Goal: Task Accomplishment & Management: Manage account settings

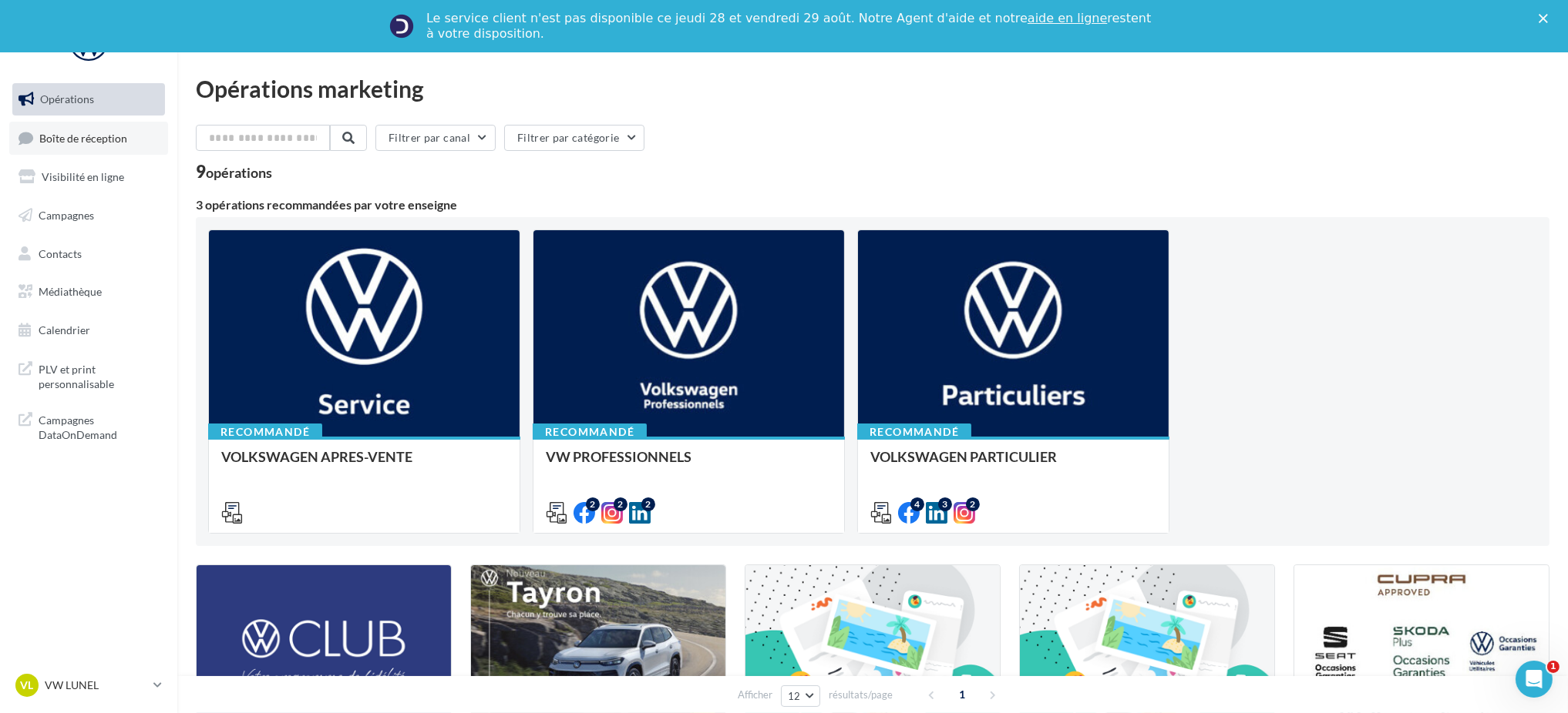
click at [56, 140] on span "Boîte de réception" at bounding box center [83, 137] width 88 height 13
click at [158, 681] on icon at bounding box center [158, 685] width 9 height 13
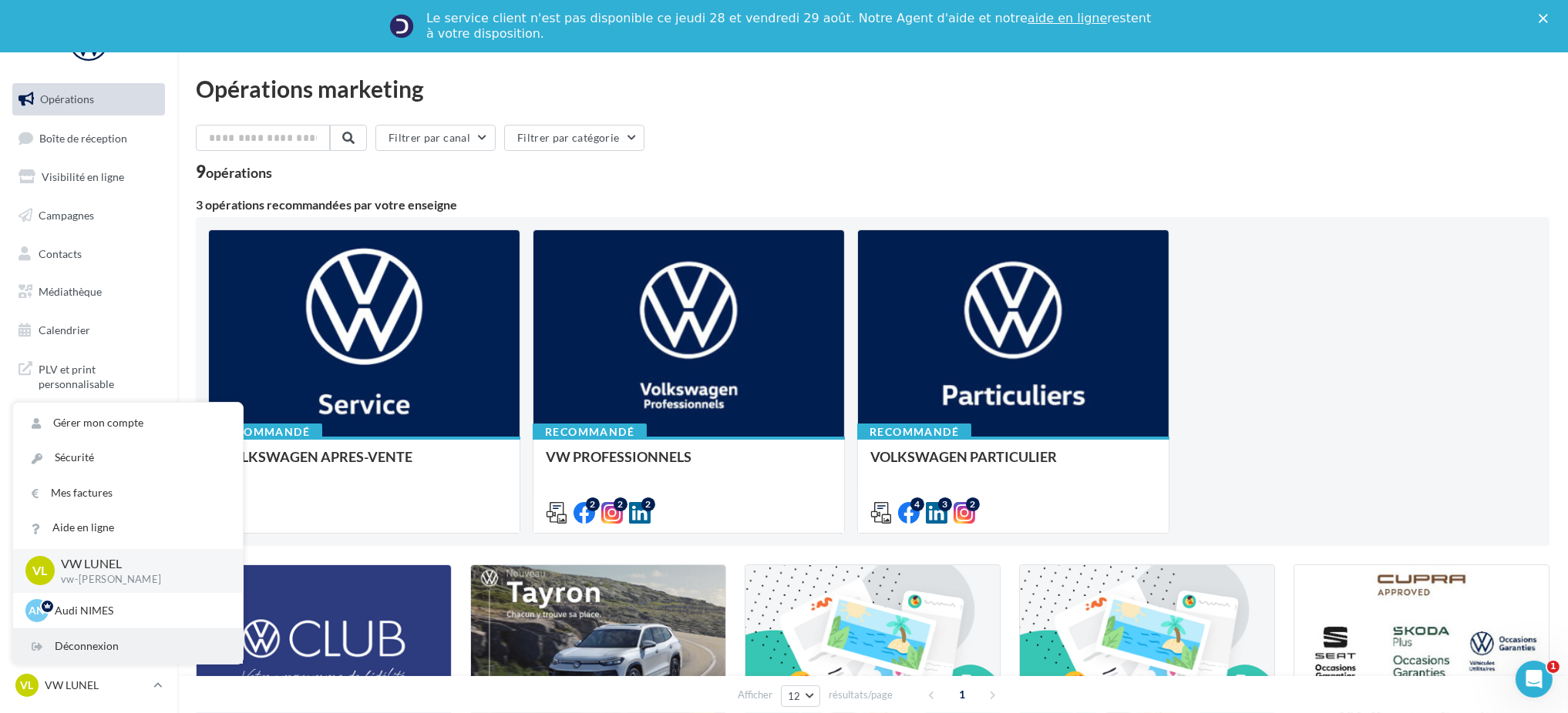
click at [69, 653] on div "Déconnexion" at bounding box center [127, 646] width 229 height 34
